Goal: Task Accomplishment & Management: Use online tool/utility

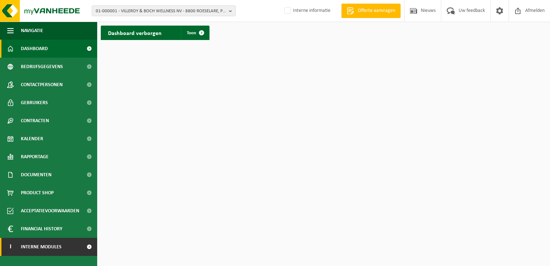
click at [42, 244] on span "Interne modules" at bounding box center [41, 247] width 41 height 18
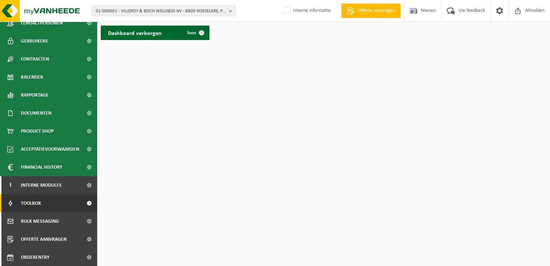
scroll to position [62, 0]
click at [45, 207] on link "Toolbox" at bounding box center [48, 203] width 97 height 18
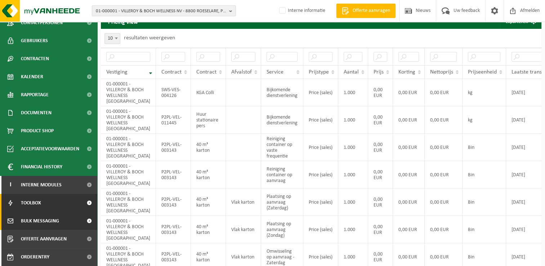
scroll to position [72, 0]
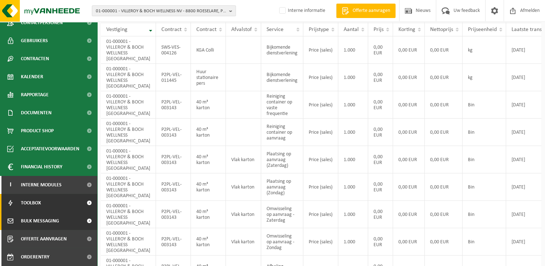
click at [45, 221] on span "Bulk Messaging" at bounding box center [40, 221] width 38 height 18
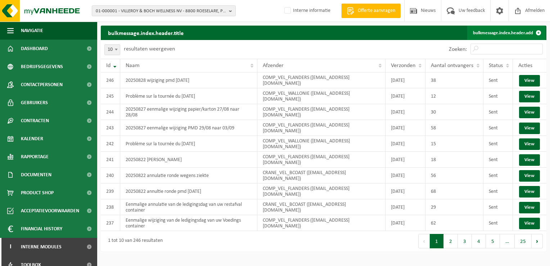
click at [495, 31] on link "bulkmessage.index.header.add" at bounding box center [507, 33] width 79 height 14
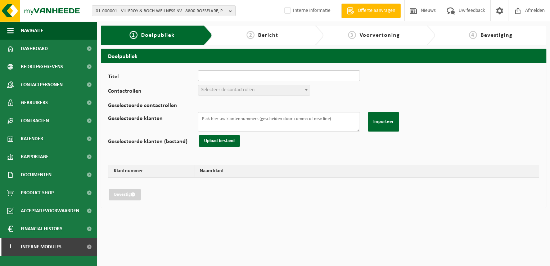
click at [255, 79] on input "Titel" at bounding box center [279, 75] width 162 height 11
click at [210, 77] on input "Titel" at bounding box center [279, 75] width 162 height 11
paste input "Eenmalige wijziging van de ledigingsdag van uw Restafval"
drag, startPoint x: 293, startPoint y: 76, endPoint x: 324, endPoint y: 76, distance: 31.0
click at [324, 76] on input "Eenmalige wijziging van de ledigingsdag van uw Restafval" at bounding box center [279, 75] width 162 height 11
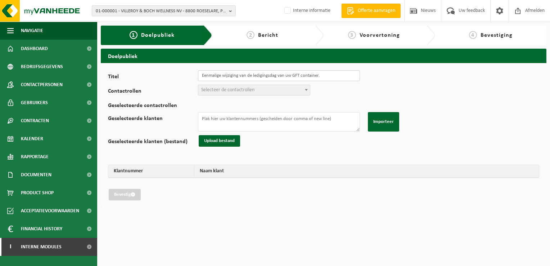
type input "Eenmalige wijziging van de ledigingsdag van uw GFT container."
click at [254, 91] on span "Selecteer de contactrollen" at bounding box center [227, 89] width 53 height 5
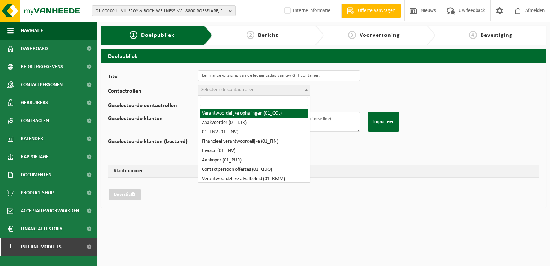
drag, startPoint x: 254, startPoint y: 115, endPoint x: 250, endPoint y: 94, distance: 20.6
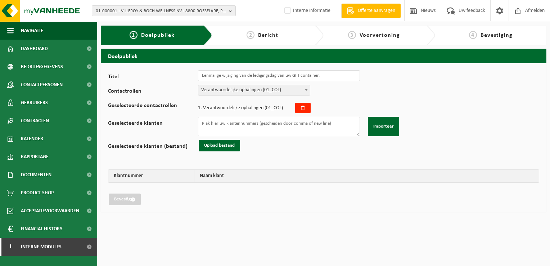
click at [250, 86] on span "Verantwoordelijke ophalingen (01_COL)" at bounding box center [254, 90] width 112 height 10
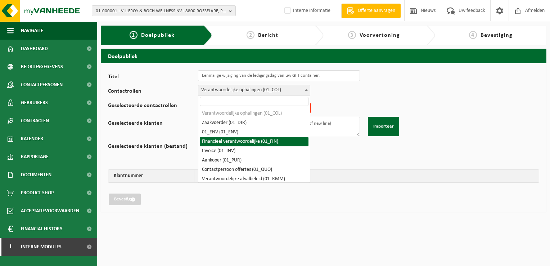
scroll to position [36, 0]
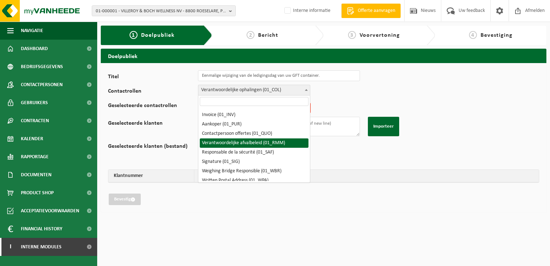
select select "01_RMM"
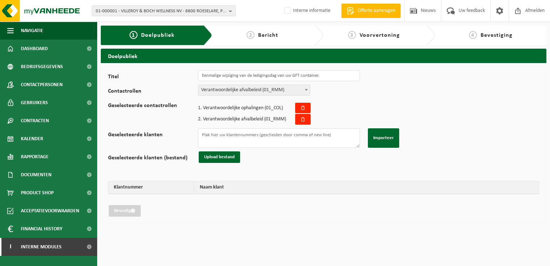
click at [303, 152] on div "Titel Eenmalige wijziging van de ledigingsdag van uw GFT container. Contactroll…" at bounding box center [324, 143] width 432 height 146
click at [214, 134] on textarea "Geselecteerde klanten" at bounding box center [279, 137] width 162 height 19
paste textarea "10-854458 10-869091 01-074961 10-916717 10-970494 10-743412 10-743412 10-961965…"
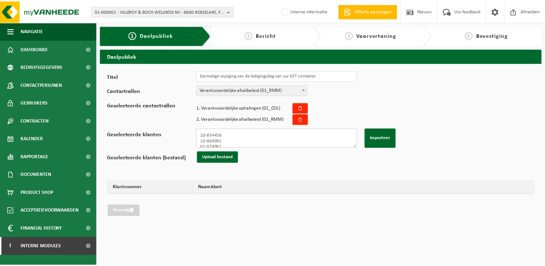
scroll to position [402, 0]
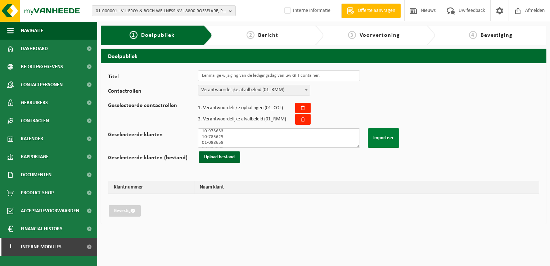
type textarea "10-854458 10-869091 01-074961 10-916717 10-970494 10-743412 10-743412 10-961965…"
click at [384, 137] on button "Importeer" at bounding box center [383, 137] width 31 height 19
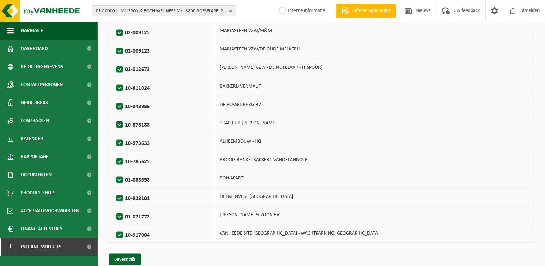
scroll to position [1289, 0]
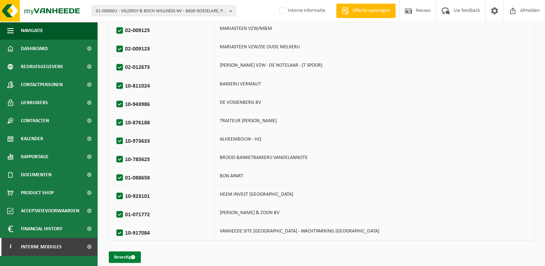
click at [126, 251] on button "Bevestig" at bounding box center [125, 257] width 32 height 12
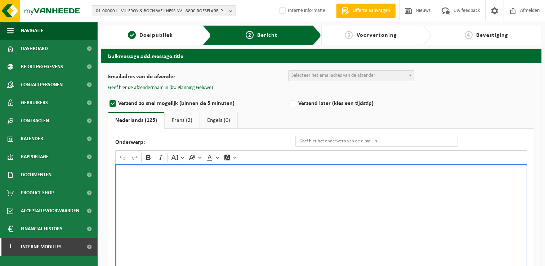
click at [170, 198] on div "Rich Text Editor. Editing area: main. Press Alt+0 for help." at bounding box center [321, 236] width 412 height 144
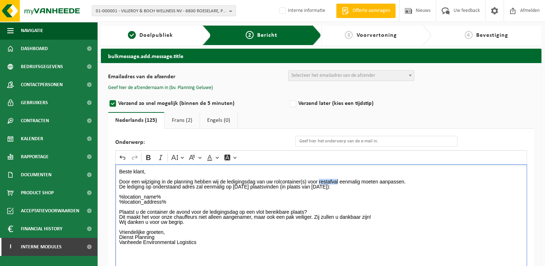
drag, startPoint x: 339, startPoint y: 181, endPoint x: 320, endPoint y: 180, distance: 18.4
click at [319, 180] on p "Door een wijziging in de planning hebben wij de ledigingsdag van uw rolcontaine…" at bounding box center [321, 184] width 404 height 20
click at [259, 184] on p "Door een wijziging in de planning hebben wij de ledigingsdag van uw rolcontaine…" at bounding box center [321, 184] width 404 height 20
drag, startPoint x: 368, startPoint y: 185, endPoint x: 344, endPoint y: 187, distance: 24.2
click at [344, 187] on p "Door een wijziging in de planning hebben wij de ledigingsdag van uw rolcontaine…" at bounding box center [321, 184] width 404 height 20
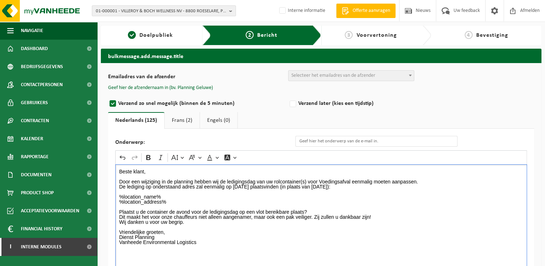
click at [267, 187] on p "Door een wijziging in de planning hebben wij de ledigingsdag van uw rolcontaine…" at bounding box center [321, 184] width 404 height 20
click at [405, 188] on p "Door een wijziging in de planning hebben wij de ledigingsdag van uw rolcontaine…" at bounding box center [321, 184] width 404 height 20
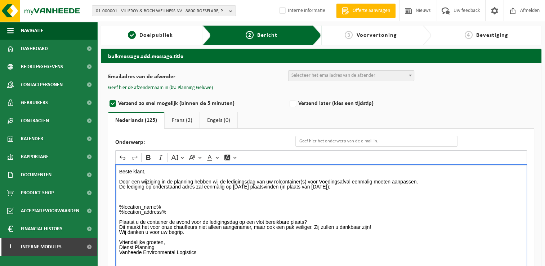
click at [178, 215] on p "Plaatst u de container de avond voor de ledigingsdag op een vlot bereikbare pla…" at bounding box center [321, 221] width 404 height 15
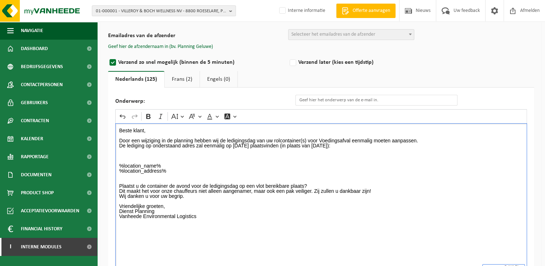
scroll to position [71, 0]
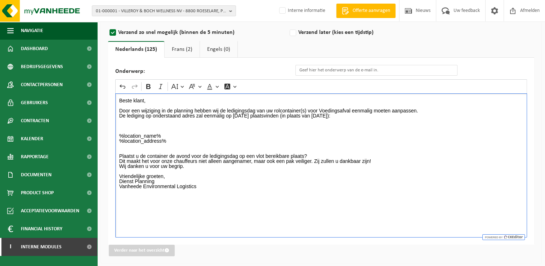
click at [230, 170] on p "Rich Text Editor. Editing area: main. Press Alt+0 for help." at bounding box center [321, 171] width 404 height 5
drag, startPoint x: 159, startPoint y: 187, endPoint x: 100, endPoint y: 184, distance: 58.8
click at [100, 184] on div "bulkmessage.add.message.title Emailadres van de afzender BULK_MAR_LUX (planning…" at bounding box center [321, 122] width 448 height 289
click at [148, 87] on icon "Editor toolbar" at bounding box center [148, 86] width 7 height 7
drag, startPoint x: 392, startPoint y: 115, endPoint x: 343, endPoint y: 115, distance: 49.4
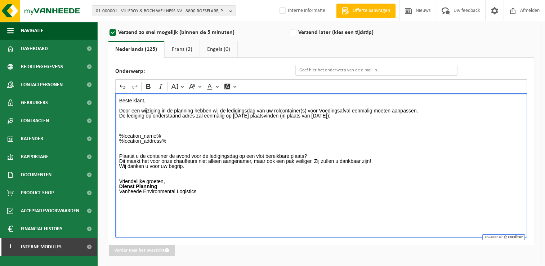
click at [343, 115] on p "Door een wijziging in de planning hebben wij de ledigingsdag van uw rolcontaine…" at bounding box center [321, 110] width 404 height 15
click at [152, 86] on icon "Editor toolbar" at bounding box center [148, 86] width 7 height 7
drag, startPoint x: 281, startPoint y: 113, endPoint x: 232, endPoint y: 113, distance: 49.0
click at [232, 113] on p "Door een wijziging in de planning hebben wij de ledigingsdag van uw rolcontaine…" at bounding box center [321, 110] width 404 height 15
click at [148, 84] on icon "Editor toolbar" at bounding box center [148, 86] width 4 height 5
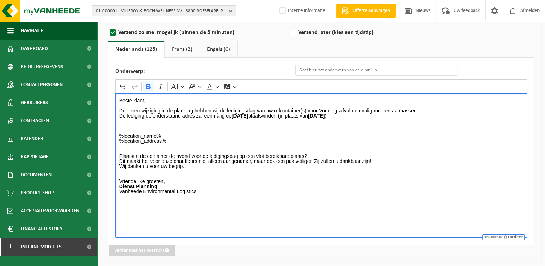
click at [207, 130] on p "Rich Text Editor. Editing area: main. Press Alt+0 for help." at bounding box center [321, 128] width 404 height 10
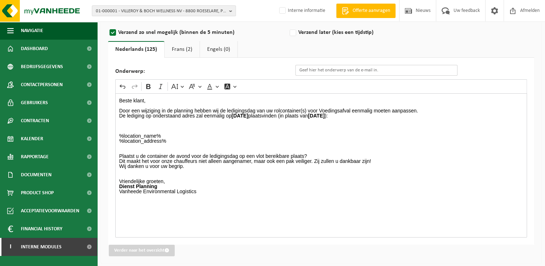
click at [356, 69] on input "Onderwerp:" at bounding box center [376, 70] width 162 height 11
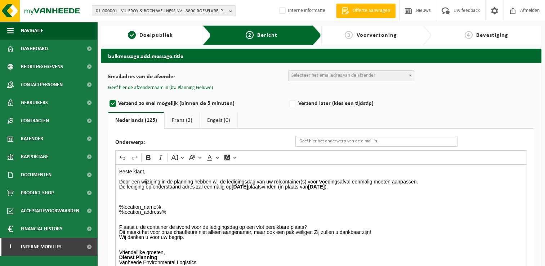
drag, startPoint x: 325, startPoint y: 138, endPoint x: 309, endPoint y: 140, distance: 16.4
click at [357, 139] on input "Onderwerp:" at bounding box center [376, 141] width 162 height 11
paste input "Eenmalige wijziging van de ledigingsdag van uw Restafval"
click at [416, 140] on input "Eenmalige wijziging van de ledigingsdag van uw Restafval" at bounding box center [376, 141] width 162 height 11
drag, startPoint x: 390, startPoint y: 142, endPoint x: 419, endPoint y: 141, distance: 28.5
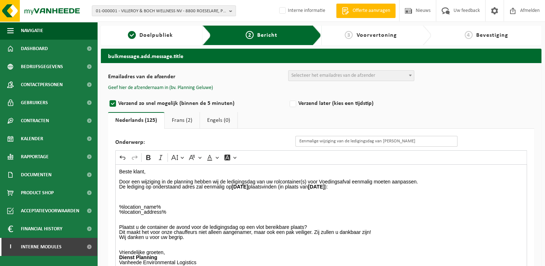
click at [419, 141] on input "Eenmalige wijziging van de ledigingsdag van uw Restafval" at bounding box center [376, 141] width 162 height 11
type input "Eenmalige wijziging van de ledigingsdag van uw GFT afval."
click at [434, 119] on ul "Nederlands (125) Frans (2) Engels (0)" at bounding box center [321, 120] width 426 height 17
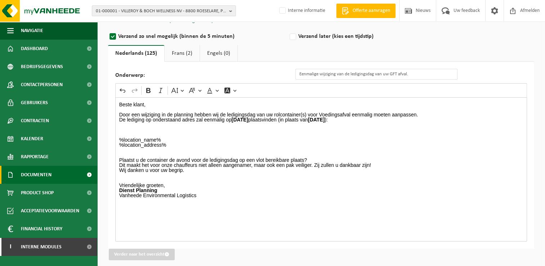
scroll to position [71, 0]
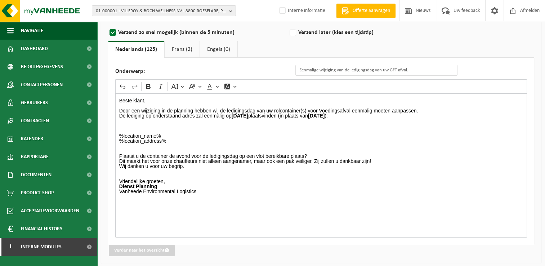
click at [177, 50] on link "Frans (2)" at bounding box center [182, 49] width 35 height 17
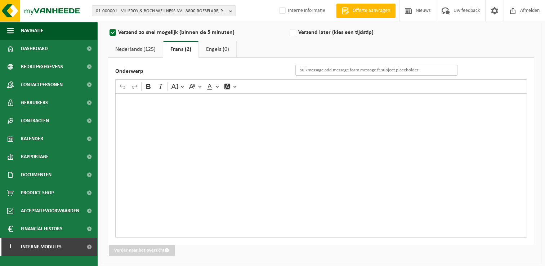
click at [329, 69] on input "Onderwerp" at bounding box center [376, 70] width 162 height 11
paste input "Changement exceptionnel du jour de vidange de vos déchets résiduels"
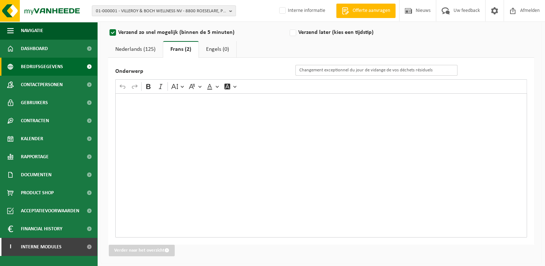
type input "Changement exceptionnel du jour de vidange de vos déchets résiduels"
click at [155, 121] on div "Rich Text Editor. Editing area: main. Press Alt+0 for help." at bounding box center [321, 165] width 412 height 144
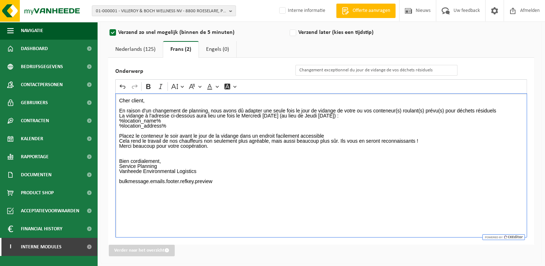
click at [496, 108] on p "En raison d’un changement de planning, nous avons dû adapter une seule fois le …" at bounding box center [321, 110] width 404 height 15
drag, startPoint x: 262, startPoint y: 116, endPoint x: 243, endPoint y: 117, distance: 19.1
click at [243, 117] on p "En raison d’un changement de planning, nous avons dû adapter une seule fois le …" at bounding box center [321, 110] width 404 height 15
drag, startPoint x: 323, startPoint y: 113, endPoint x: 311, endPoint y: 113, distance: 11.5
click at [311, 113] on p "En raison d’un changement de planning, nous avons dû adapter une seule fois le …" at bounding box center [321, 110] width 404 height 15
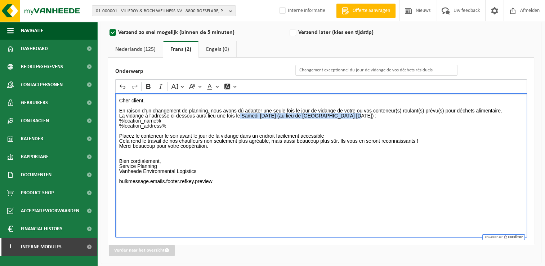
drag, startPoint x: 349, startPoint y: 115, endPoint x: 240, endPoint y: 125, distance: 110.0
click at [239, 114] on p "En raison d’un changement de planning, nous avons dû adapter une seule fois le …" at bounding box center [321, 110] width 404 height 15
drag, startPoint x: 240, startPoint y: 125, endPoint x: 258, endPoint y: 114, distance: 21.3
click at [240, 124] on p "%location_name% %location_address%" at bounding box center [321, 123] width 404 height 10
drag, startPoint x: 285, startPoint y: 115, endPoint x: 207, endPoint y: 93, distance: 80.7
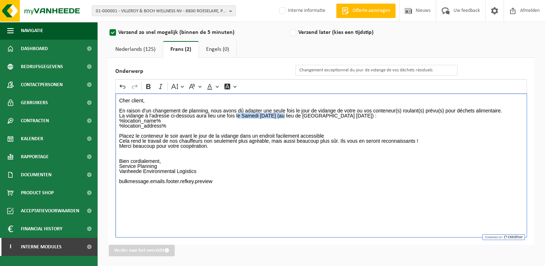
click at [236, 114] on p "En raison d’un changement de planning, nous avons dû adapter une seule fois le …" at bounding box center [321, 110] width 404 height 15
click at [152, 85] on button "Bold" at bounding box center [148, 86] width 11 height 11
drag, startPoint x: 350, startPoint y: 116, endPoint x: 313, endPoint y: 115, distance: 37.1
click at [313, 115] on p "En raison d’un changement de planning, nous avons dû adapter une seule fois le …" at bounding box center [321, 110] width 404 height 15
drag, startPoint x: 149, startPoint y: 84, endPoint x: 155, endPoint y: 96, distance: 13.6
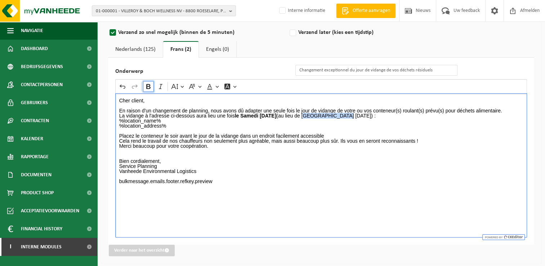
click at [149, 84] on icon "Editor toolbar" at bounding box center [148, 86] width 4 height 5
click at [326, 113] on strong "Lundi 08/09/2025" at bounding box center [316, 116] width 32 height 6
click at [369, 115] on p "En raison d’un changement de planning, nous avons dû adapter une seule fois le …" at bounding box center [321, 110] width 404 height 15
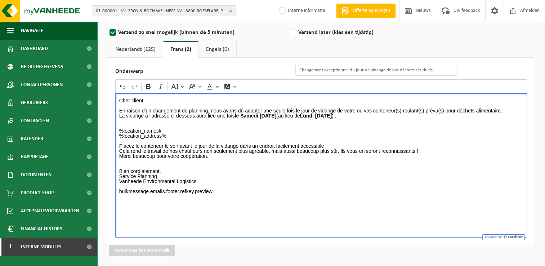
click at [138, 161] on p "Rich Text Editor. Editing area: main. Press Alt+0 for help." at bounding box center [321, 160] width 404 height 5
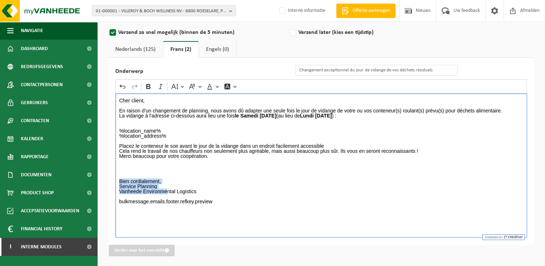
drag, startPoint x: 166, startPoint y: 188, endPoint x: 151, endPoint y: 191, distance: 15.5
click at [113, 183] on div "Onderwerp Changement exceptionnel du jour de vidange de vos déchets résiduels R…" at bounding box center [321, 151] width 426 height 187
click at [177, 172] on p "Rich Text Editor. Editing area: main. Press Alt+0 for help." at bounding box center [321, 171] width 404 height 5
drag, startPoint x: 157, startPoint y: 186, endPoint x: 115, endPoint y: 185, distance: 42.2
click at [115, 185] on div "Onderwerp Changement exceptionnel du jour de vidange de vos déchets résiduels R…" at bounding box center [321, 151] width 426 height 187
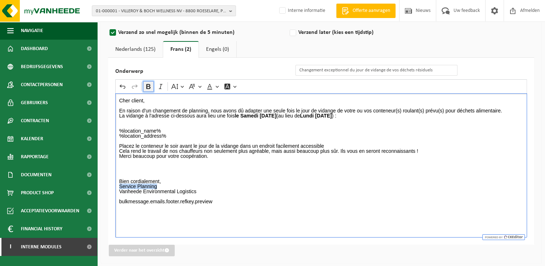
click at [151, 87] on icon "Editor toolbar" at bounding box center [148, 86] width 7 height 7
drag, startPoint x: 197, startPoint y: 201, endPoint x: 117, endPoint y: 198, distance: 80.4
click at [117, 198] on div "Cher client, En raison d’un changement de planning, nous avons dû adapter une s…" at bounding box center [321, 165] width 412 height 144
click at [196, 136] on p "%location_name% %location_address%" at bounding box center [321, 133] width 404 height 10
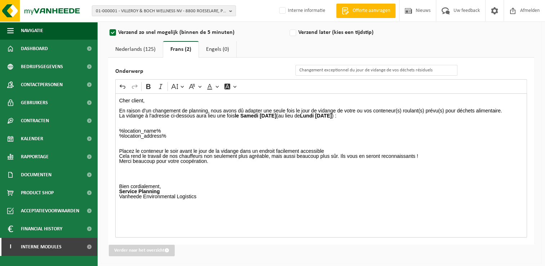
click at [146, 47] on link "Nederlands (125)" at bounding box center [135, 49] width 55 height 17
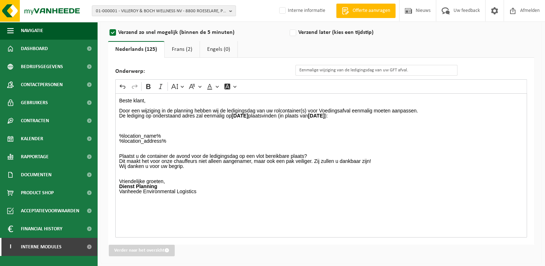
click at [277, 205] on div "Beste klant, Door een wijziging in de planning hebben wij de ledigingsdag van u…" at bounding box center [321, 165] width 412 height 144
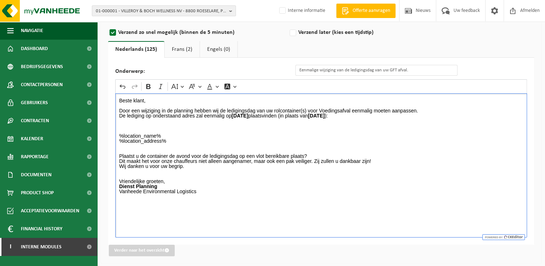
click at [276, 205] on div "Beste klant, Door een wijziging in de planning hebben wij de ledigingsdag van u…" at bounding box center [321, 165] width 412 height 144
click at [184, 50] on link "Frans (2)" at bounding box center [182, 49] width 35 height 17
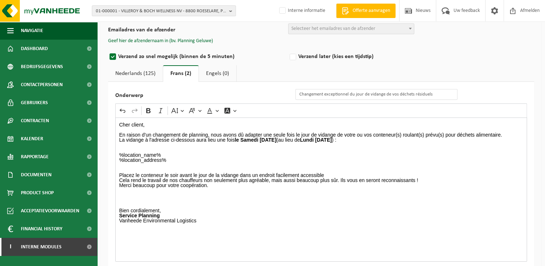
scroll to position [35, 0]
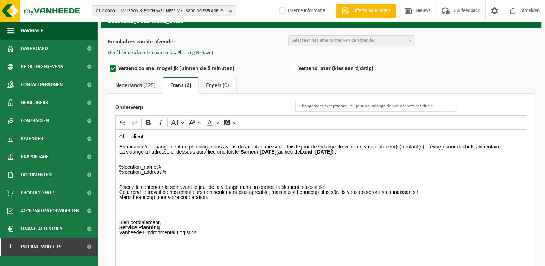
click at [138, 86] on link "Nederlands (125)" at bounding box center [135, 85] width 55 height 17
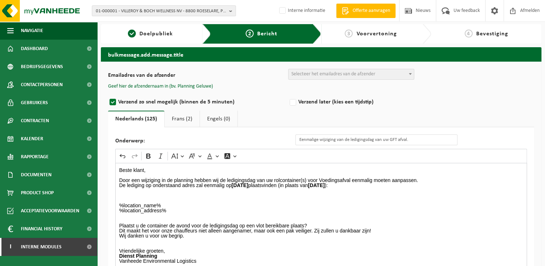
scroll to position [0, 0]
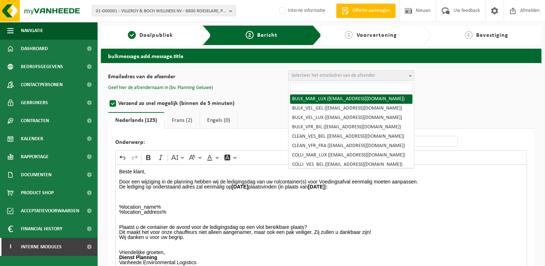
click at [334, 75] on span "Selecteer het emailadres van de afzender" at bounding box center [333, 75] width 84 height 5
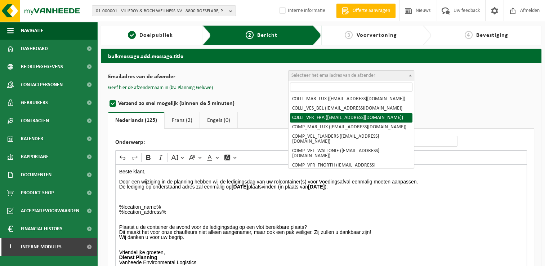
scroll to position [72, 0]
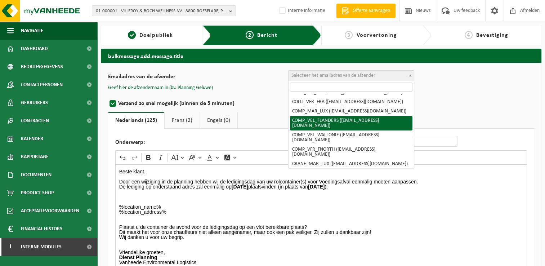
select select "COMP_VEL_FLANDERS"
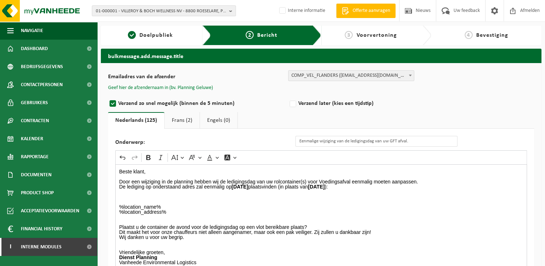
click at [192, 86] on button "Geef hier de afzendernaam in (bv. Planning Geluwe)" at bounding box center [160, 88] width 105 height 6
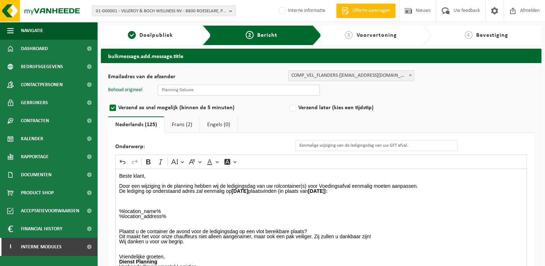
click at [218, 93] on input "text" at bounding box center [239, 90] width 162 height 11
type input "Planning Geluwe"
click at [263, 116] on ul "Nederlands (125) Frans (2) Engels (0)" at bounding box center [321, 124] width 426 height 17
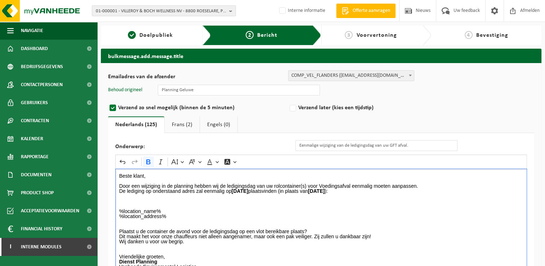
click at [248, 192] on strong "Zaterdag 06/09/2025" at bounding box center [240, 191] width 17 height 6
click at [248, 190] on strong "Zaterdag 06/09/2025" at bounding box center [240, 191] width 17 height 6
click at [245, 213] on p "%location_name% %location_address%" at bounding box center [321, 214] width 404 height 10
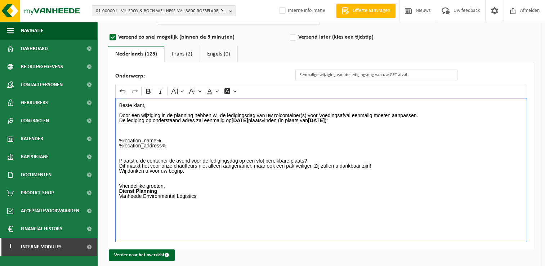
scroll to position [76, 0]
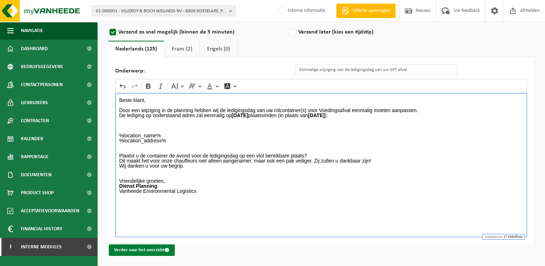
click at [138, 247] on button "Verder naar het overzicht" at bounding box center [142, 250] width 66 height 12
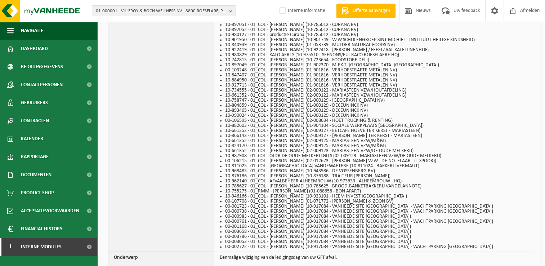
scroll to position [1085, 0]
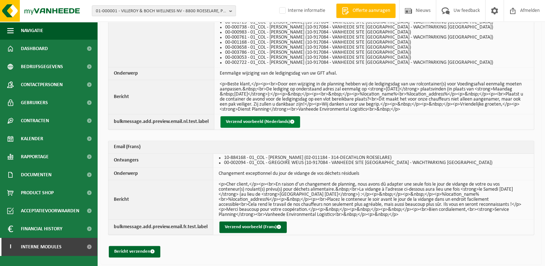
click at [282, 117] on button "Verzend voorbeeld (Nederlands)" at bounding box center [260, 122] width 80 height 12
click at [133, 249] on button "Bericht verzenden" at bounding box center [135, 252] width 52 height 12
